Goal: Consume media (video, audio): Consume media (video, audio)

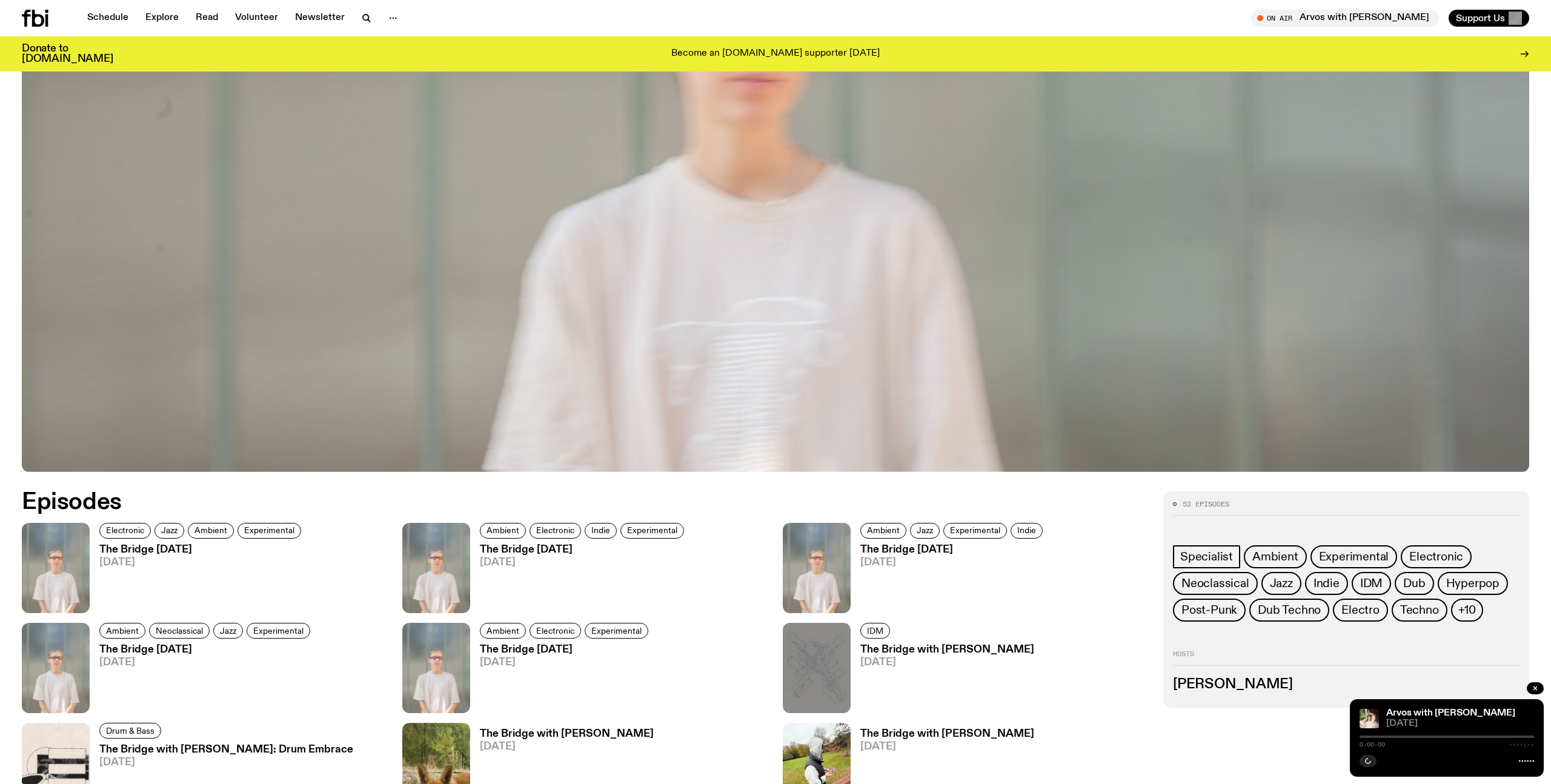
scroll to position [563, 0]
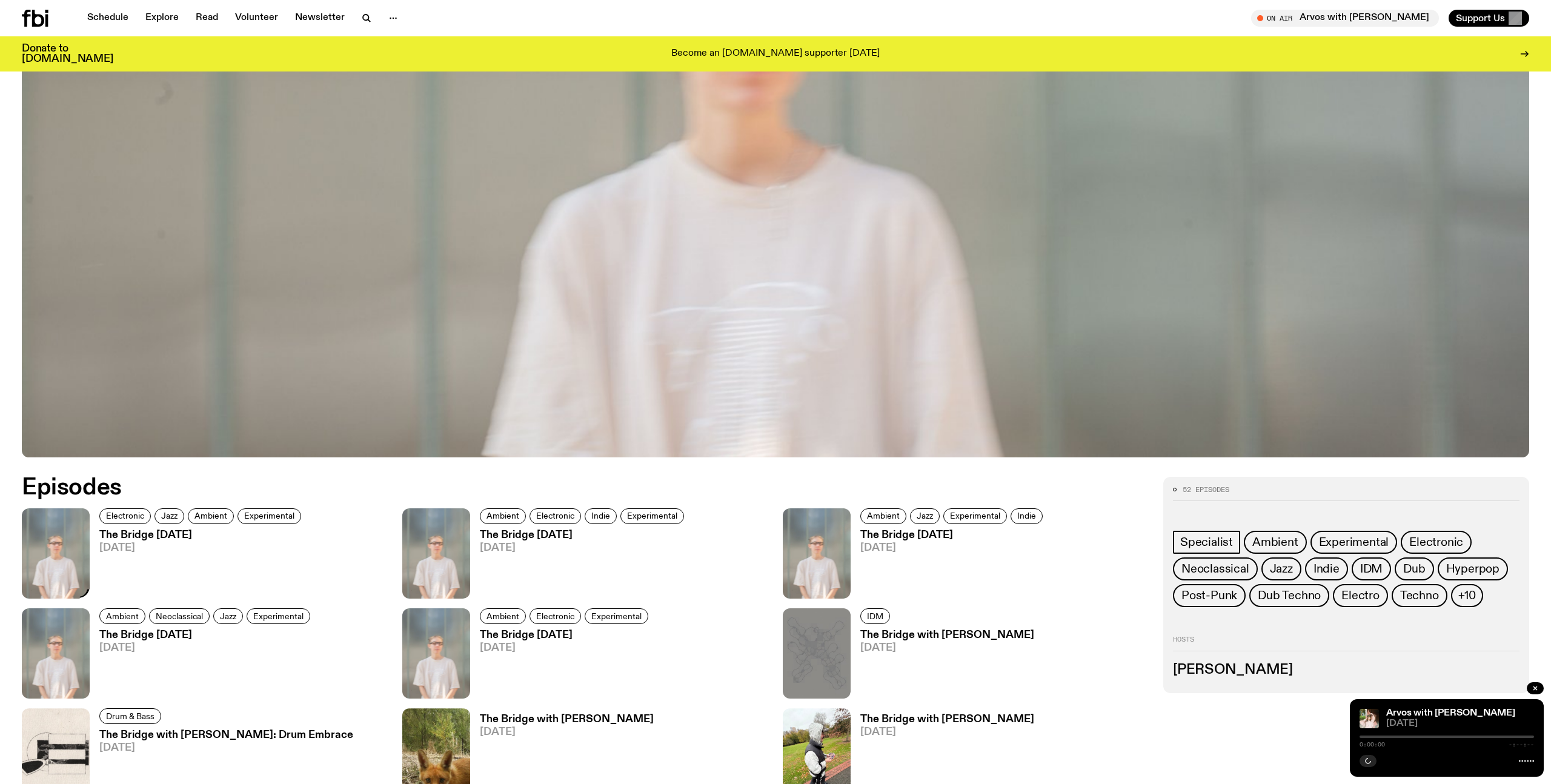
click at [66, 531] on img at bounding box center [56, 553] width 68 height 90
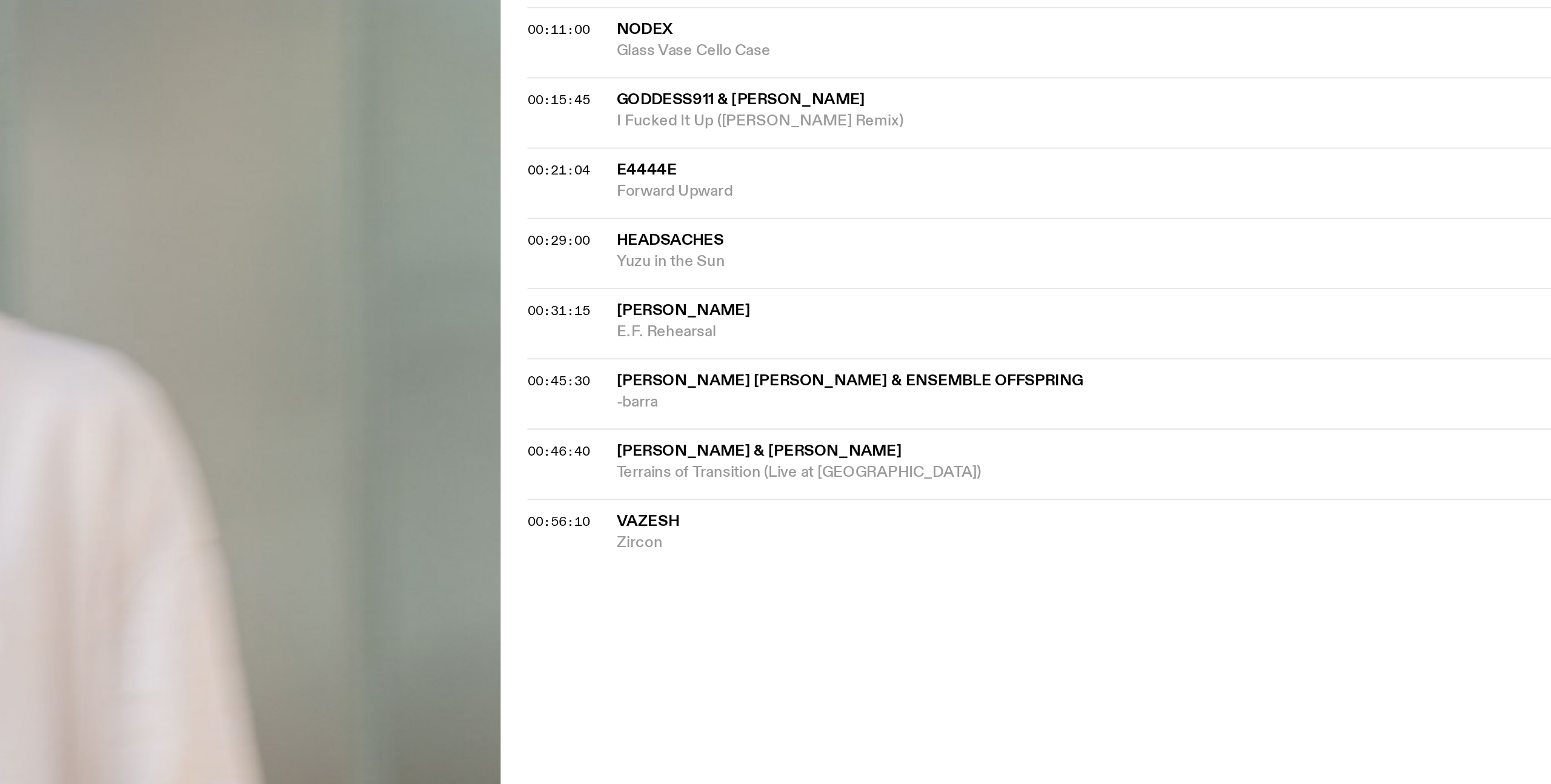
scroll to position [245, 0]
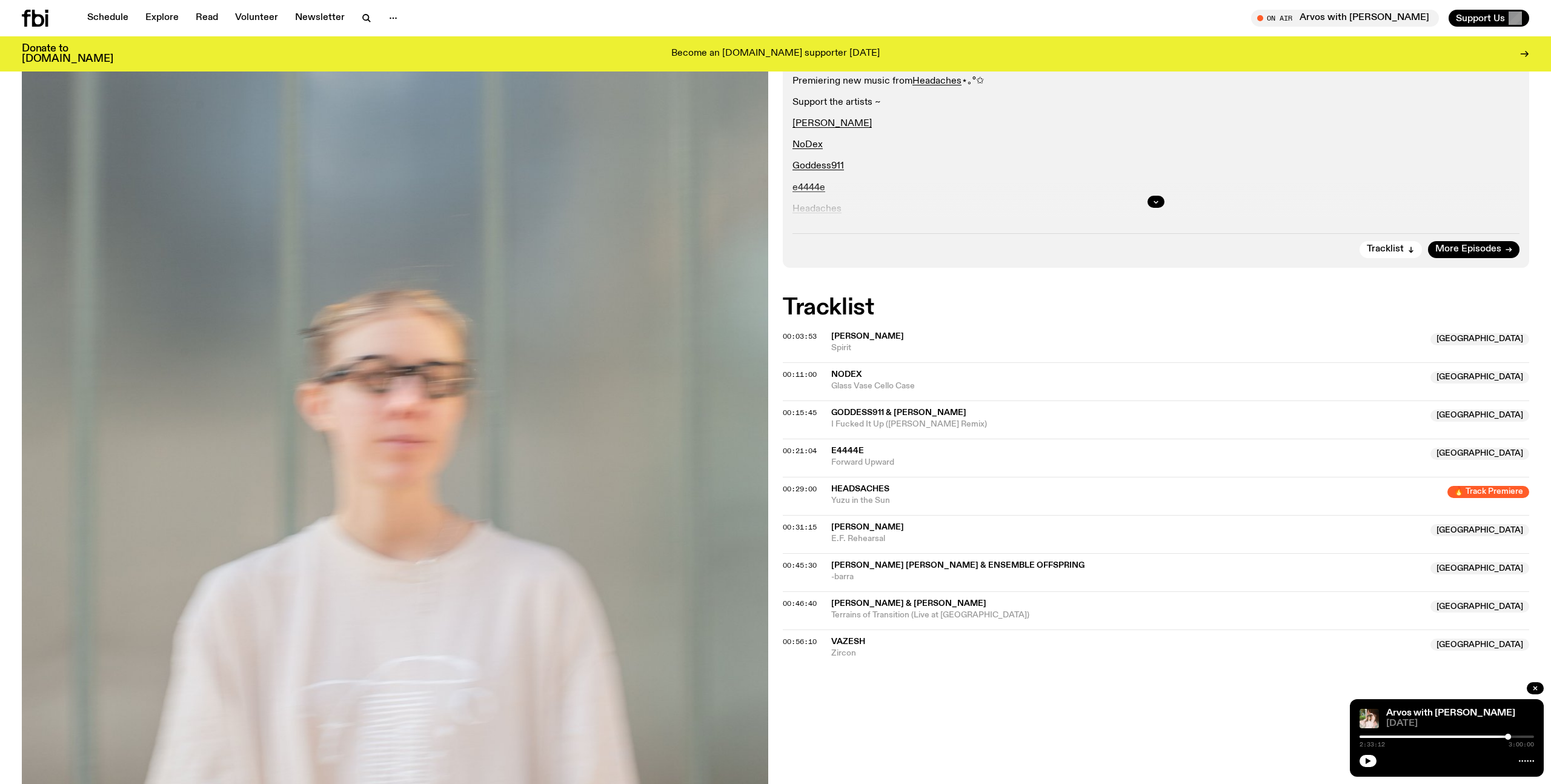
click at [1143, 215] on div at bounding box center [1156, 201] width 727 height 39
click at [1151, 205] on button "button" at bounding box center [1156, 201] width 17 height 12
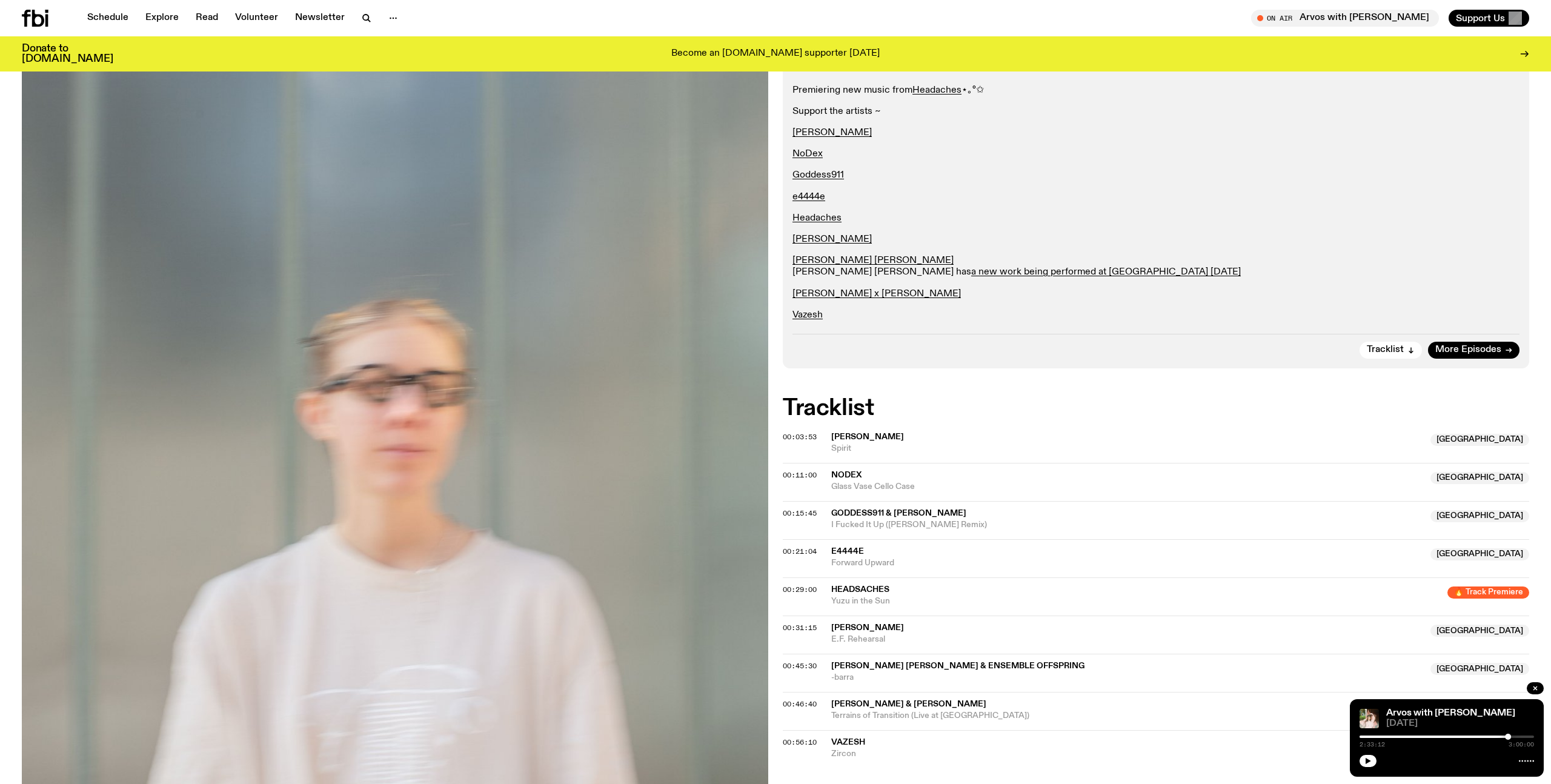
scroll to position [234, 0]
click at [1007, 295] on p "[PERSON_NAME] x [PERSON_NAME]" at bounding box center [1156, 296] width 727 height 11
